Goal: Task Accomplishment & Management: Manage account settings

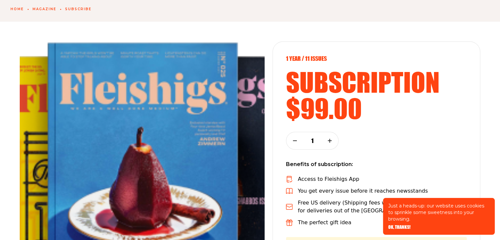
scroll to position [48, 0]
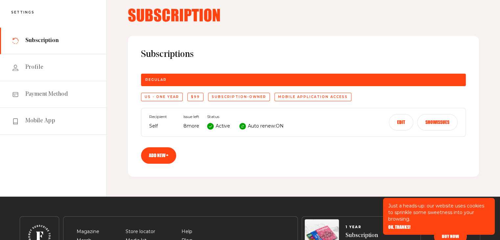
scroll to position [47, 0]
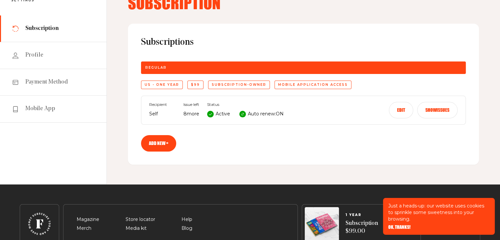
click at [398, 110] on button "Edit" at bounding box center [401, 110] width 24 height 16
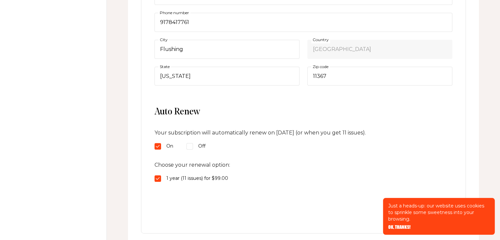
scroll to position [244, 0]
click at [190, 144] on input "Off" at bounding box center [189, 146] width 7 height 7
radio input "true"
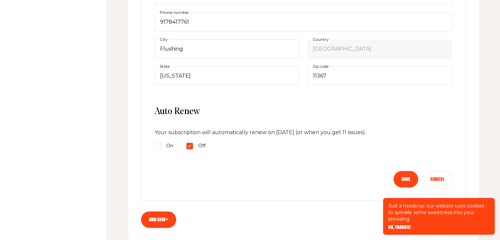
click at [406, 177] on button "Save" at bounding box center [406, 179] width 25 height 16
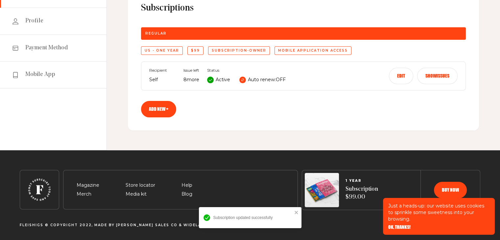
scroll to position [0, 0]
